Goal: Register for event/course

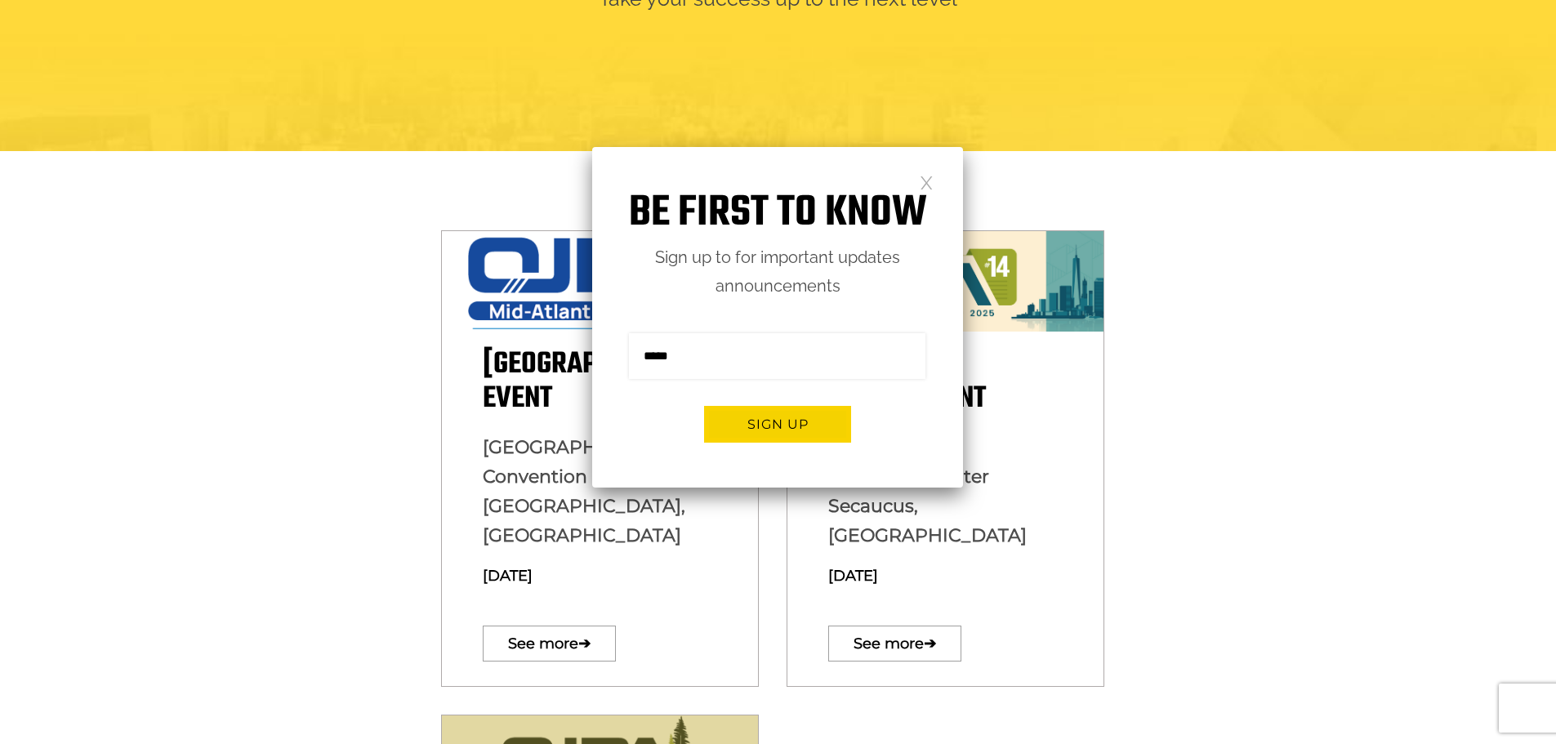
scroll to position [327, 0]
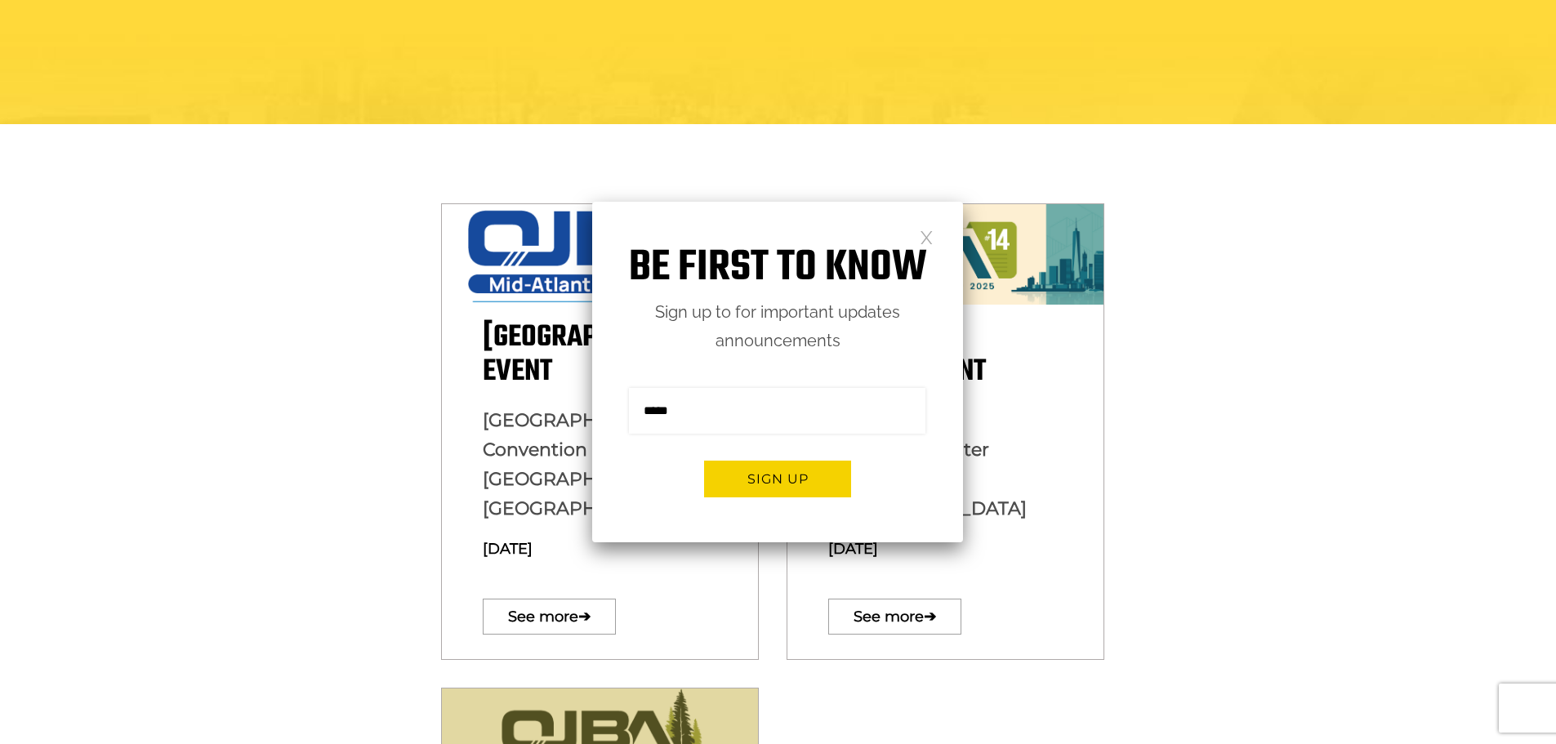
click at [921, 233] on link at bounding box center [927, 237] width 14 height 14
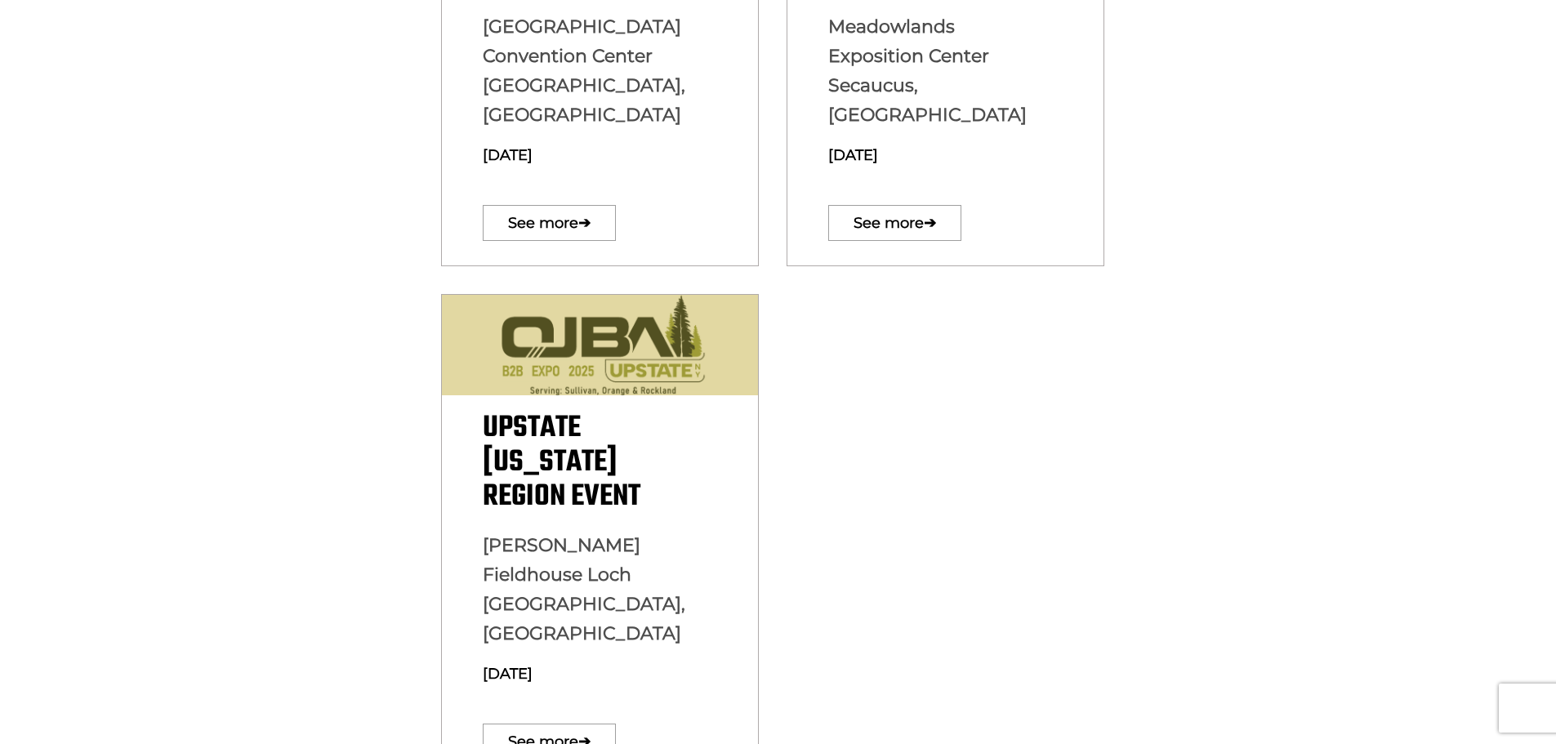
scroll to position [899, 0]
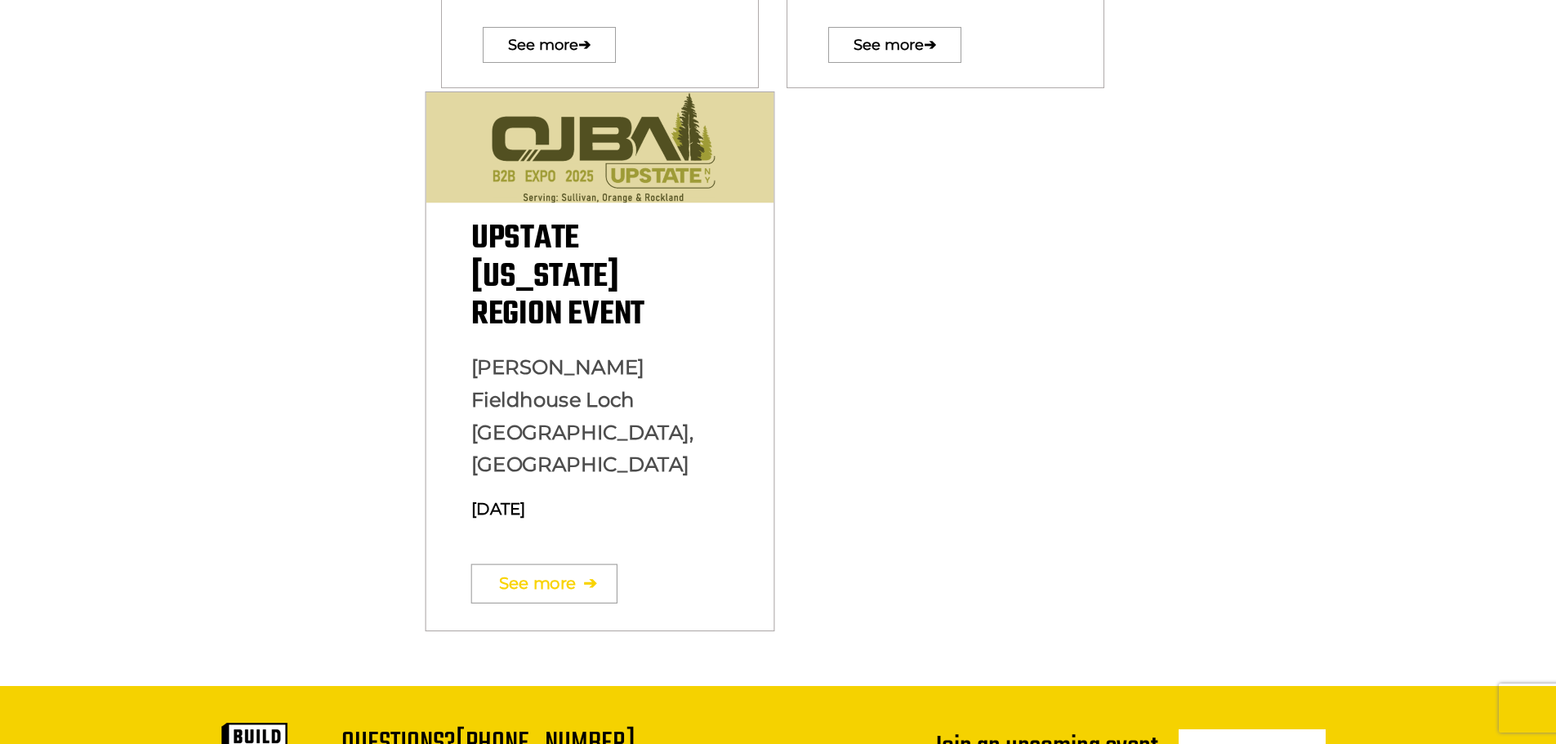
click at [530, 565] on link "See more ➔" at bounding box center [544, 584] width 146 height 39
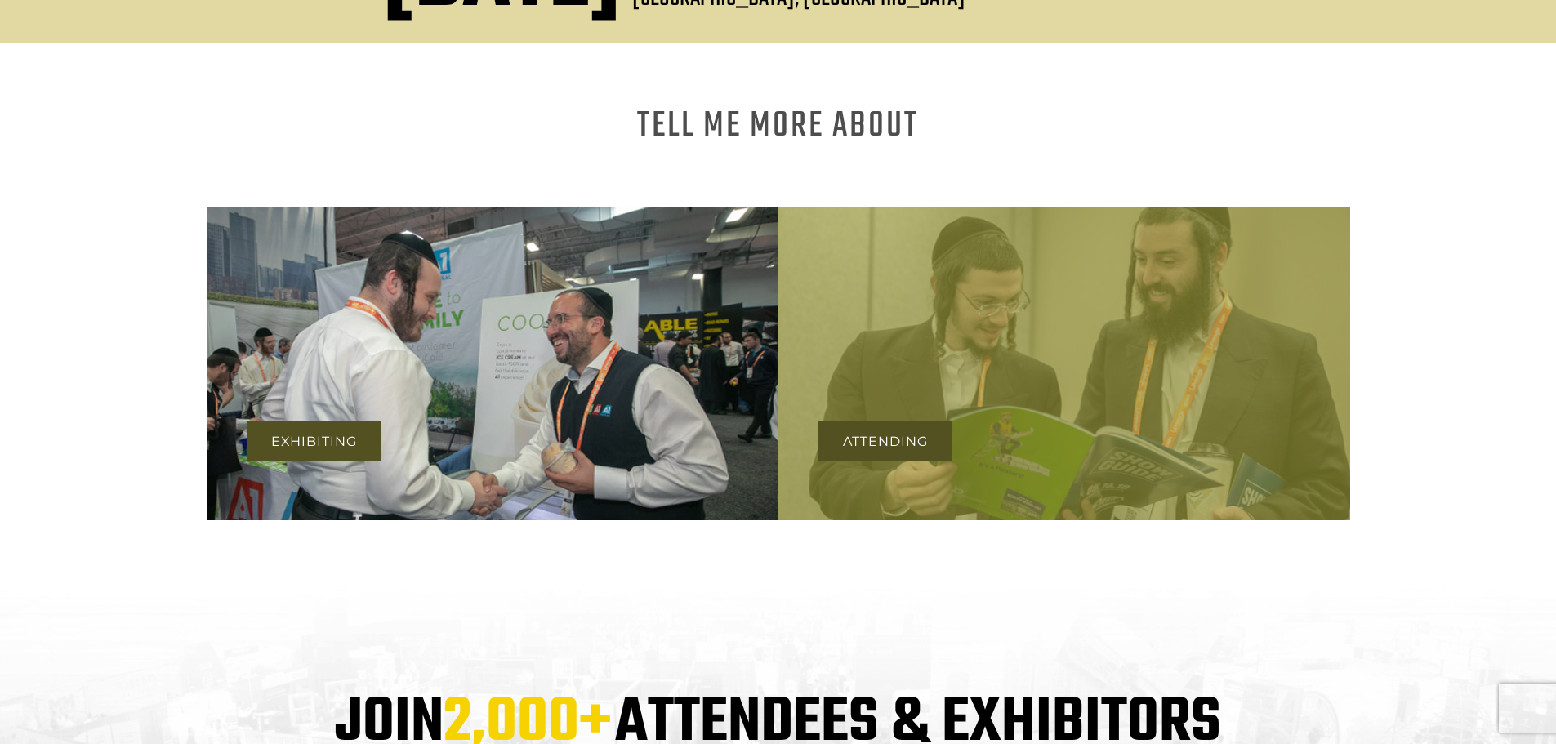
scroll to position [1307, 0]
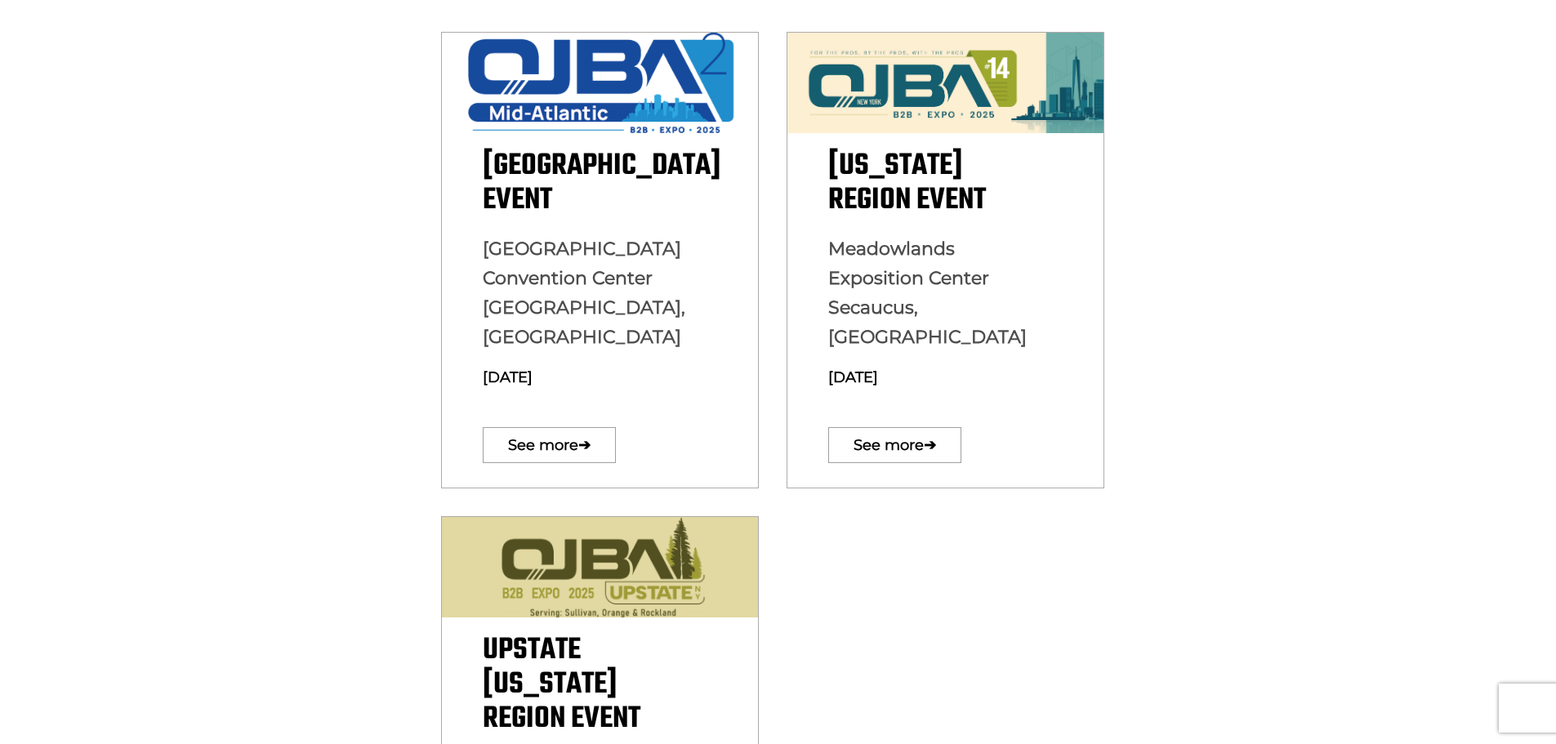
scroll to position [400, 0]
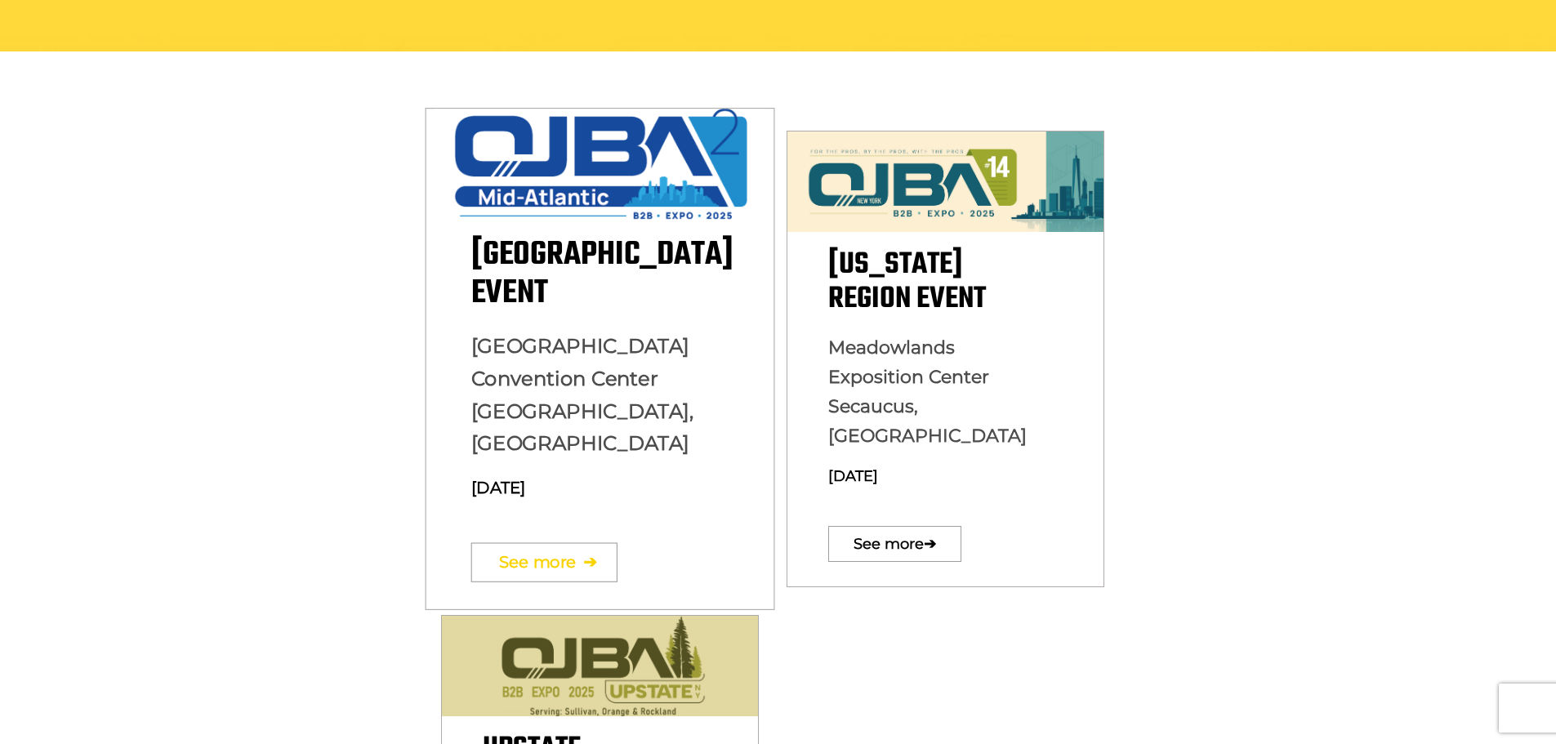
click at [532, 543] on link "See more ➔" at bounding box center [544, 562] width 146 height 39
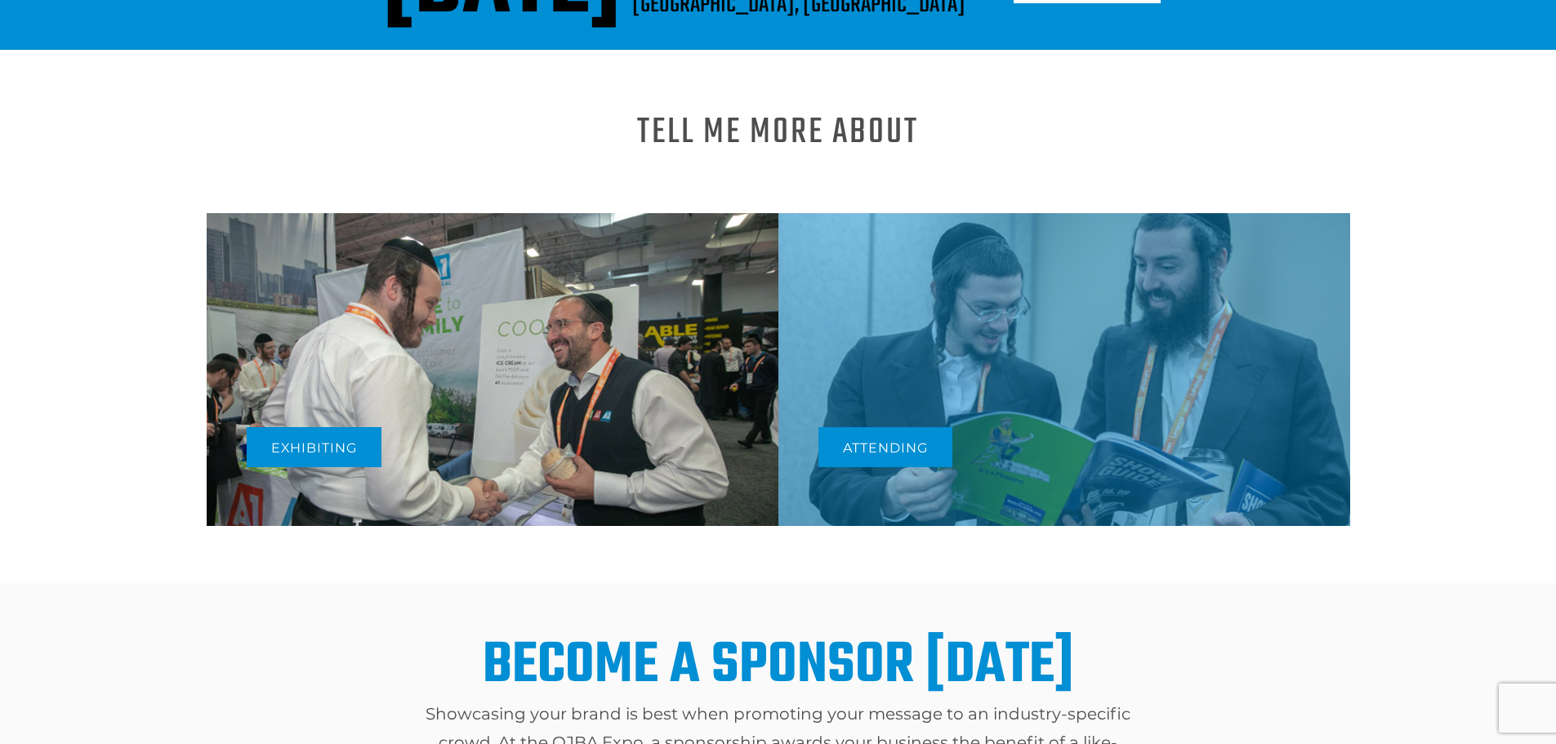
scroll to position [539, 0]
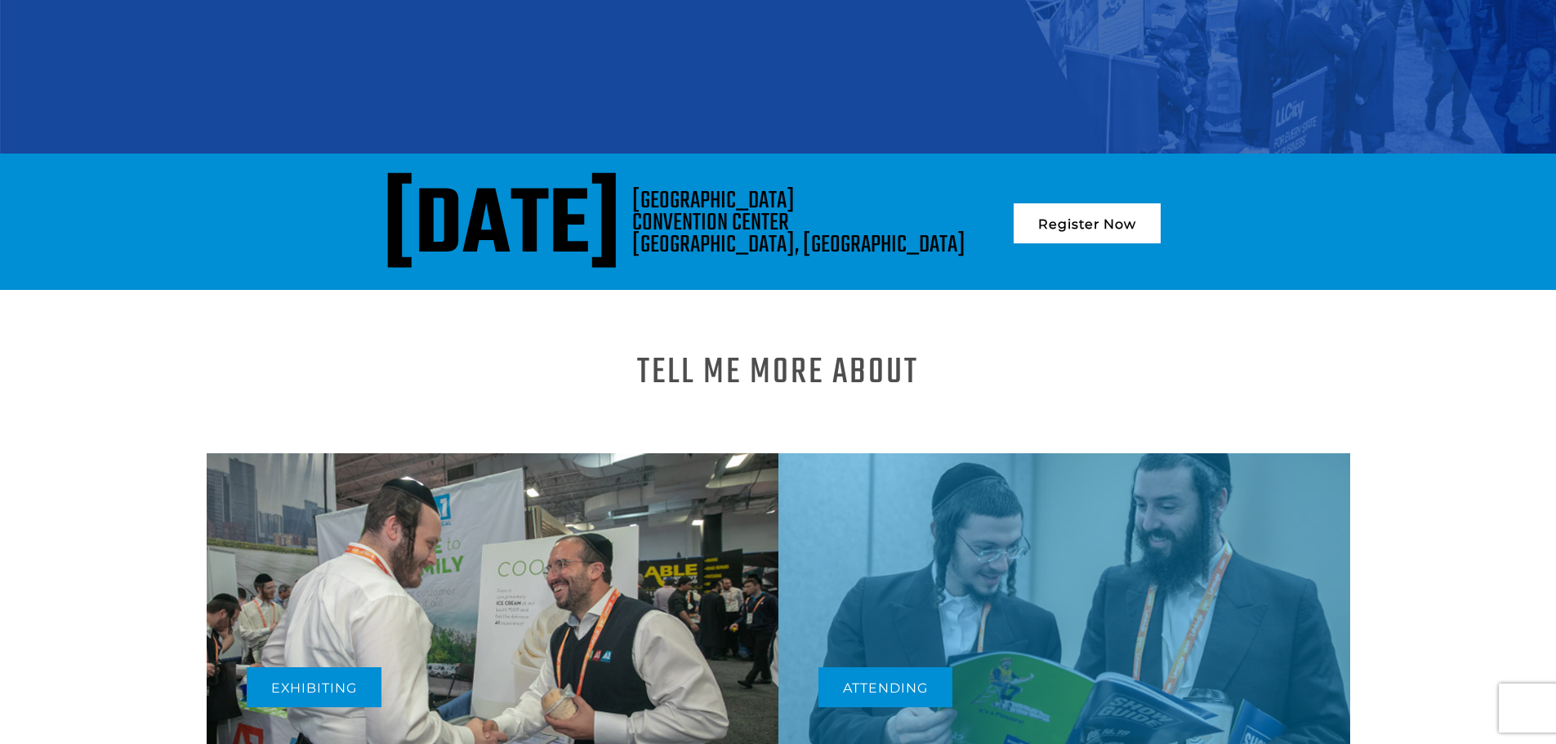
click at [1146, 226] on link "Register Now" at bounding box center [1087, 223] width 147 height 40
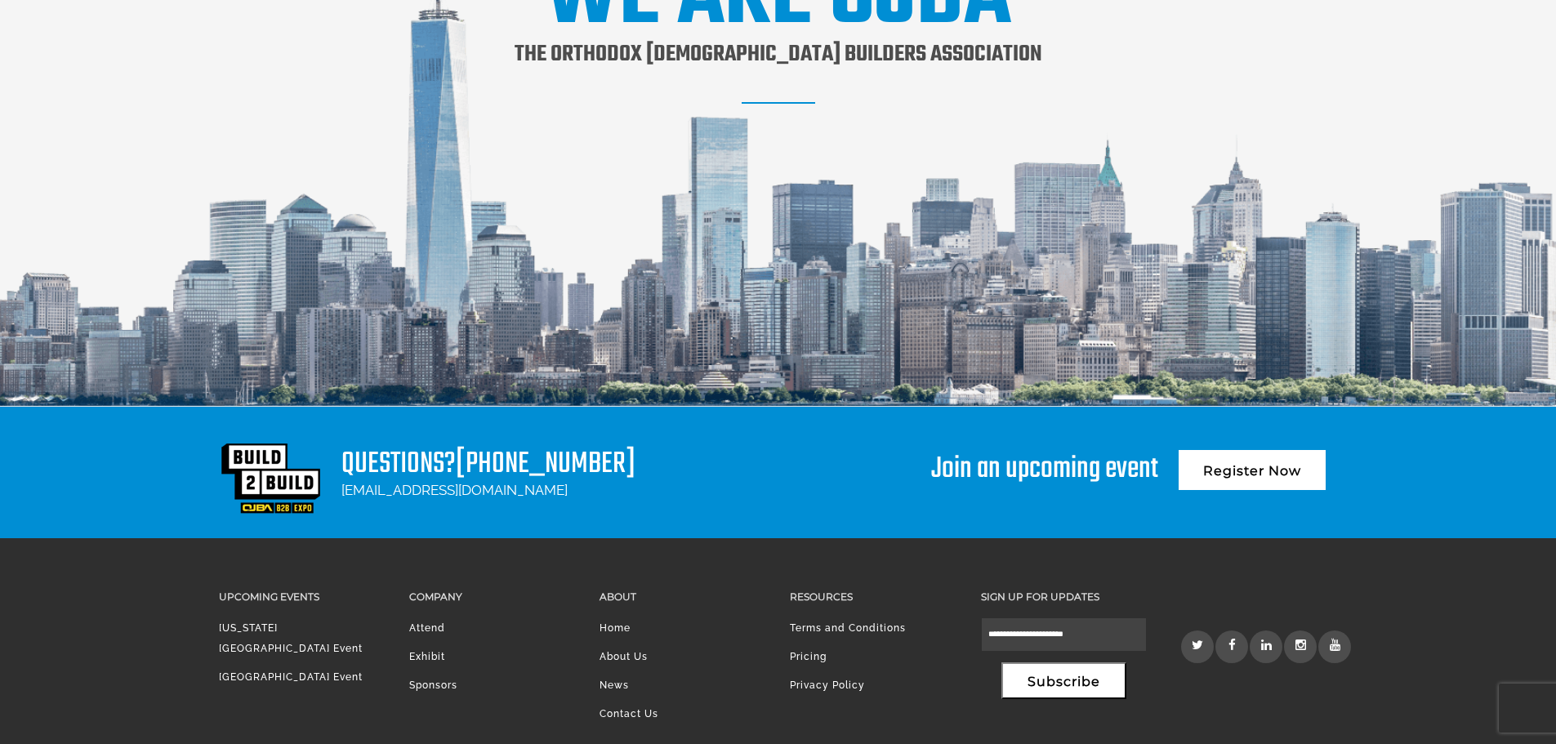
scroll to position [2173, 0]
